Goal: Find specific page/section

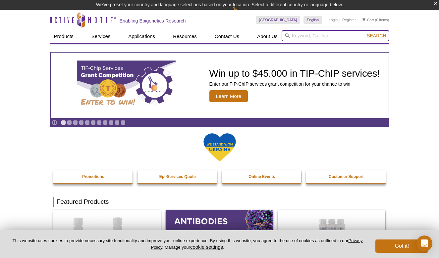
click at [313, 33] on input "search" at bounding box center [335, 35] width 108 height 11
paste input "39155"
type input "39155"
click at [376, 36] on button "Search" at bounding box center [375, 36] width 23 height 6
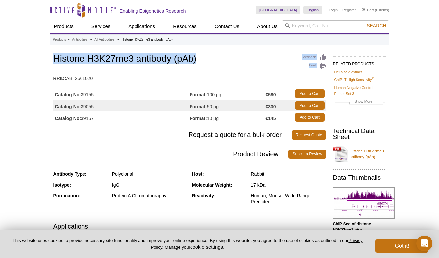
drag, startPoint x: 197, startPoint y: 59, endPoint x: 52, endPoint y: 56, distance: 144.3
copy div "Feedback Print Histone H3K27me3 antibody (pAb)"
click at [205, 61] on h1 "Histone H3K27me3 antibody (pAb)" at bounding box center [189, 59] width 273 height 11
drag, startPoint x: 196, startPoint y: 59, endPoint x: 55, endPoint y: 56, distance: 140.7
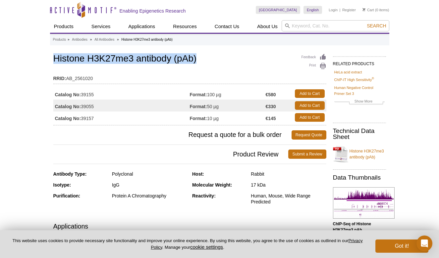
click at [55, 56] on h1 "Histone H3K27me3 antibody (pAb)" at bounding box center [189, 59] width 273 height 11
copy h1 "Histone H3K27me3 antibody (pAb)"
